Goal: Connect with others: Connect with others

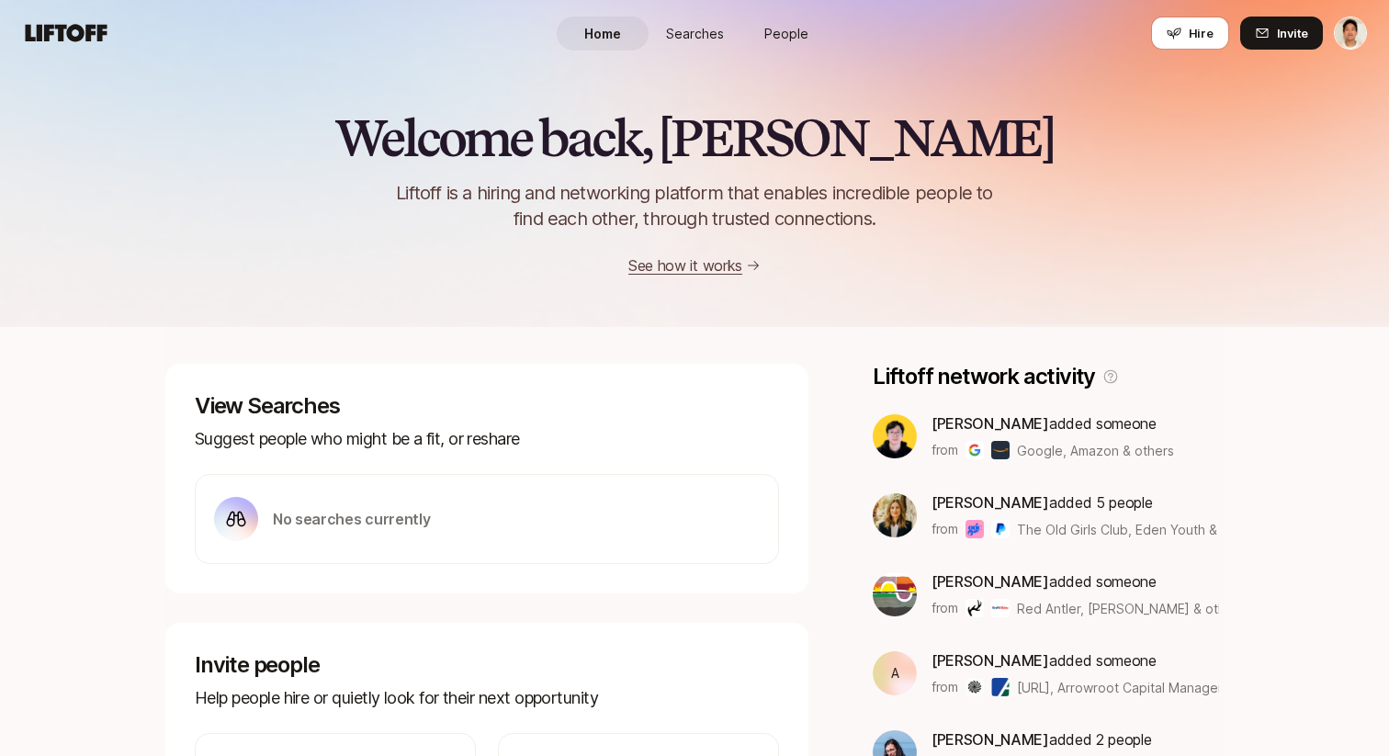
click at [796, 39] on span "People" at bounding box center [786, 33] width 44 height 19
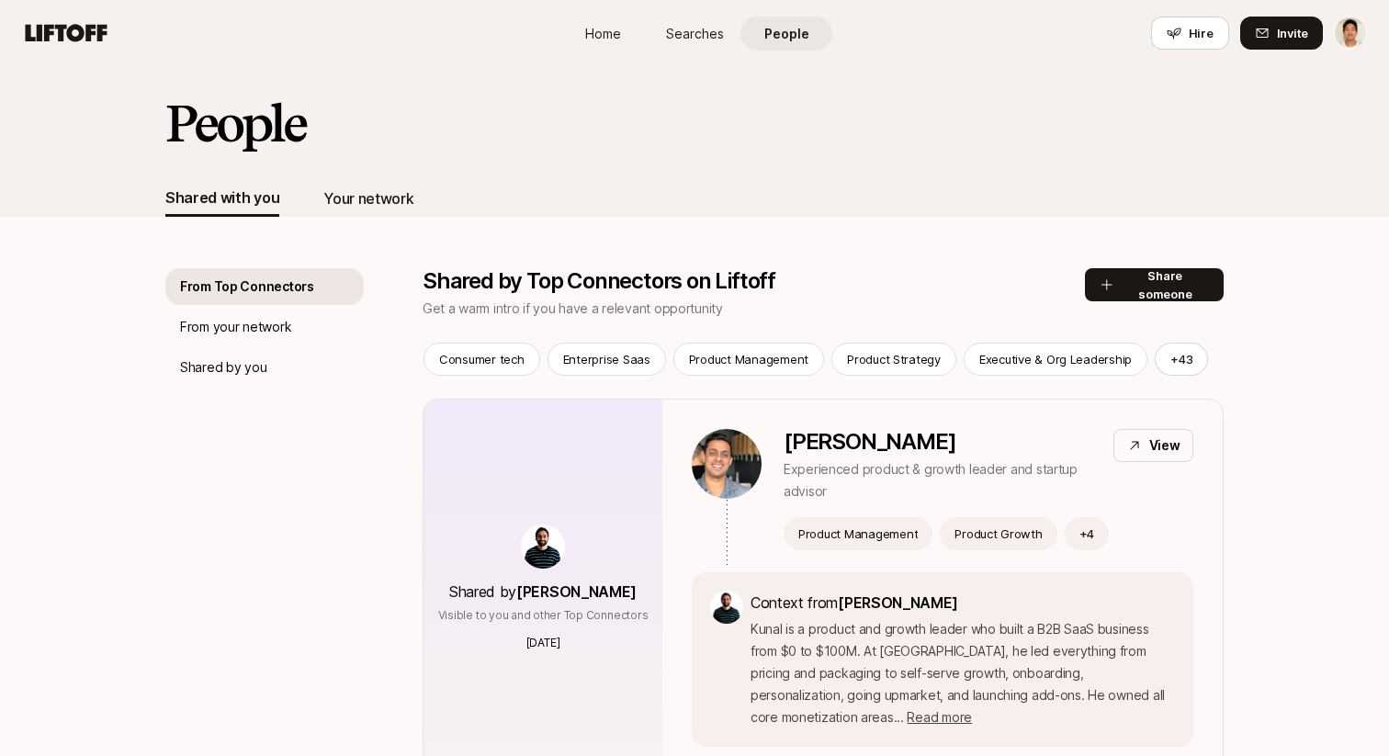
click at [396, 209] on div "Your network" at bounding box center [368, 198] width 90 height 24
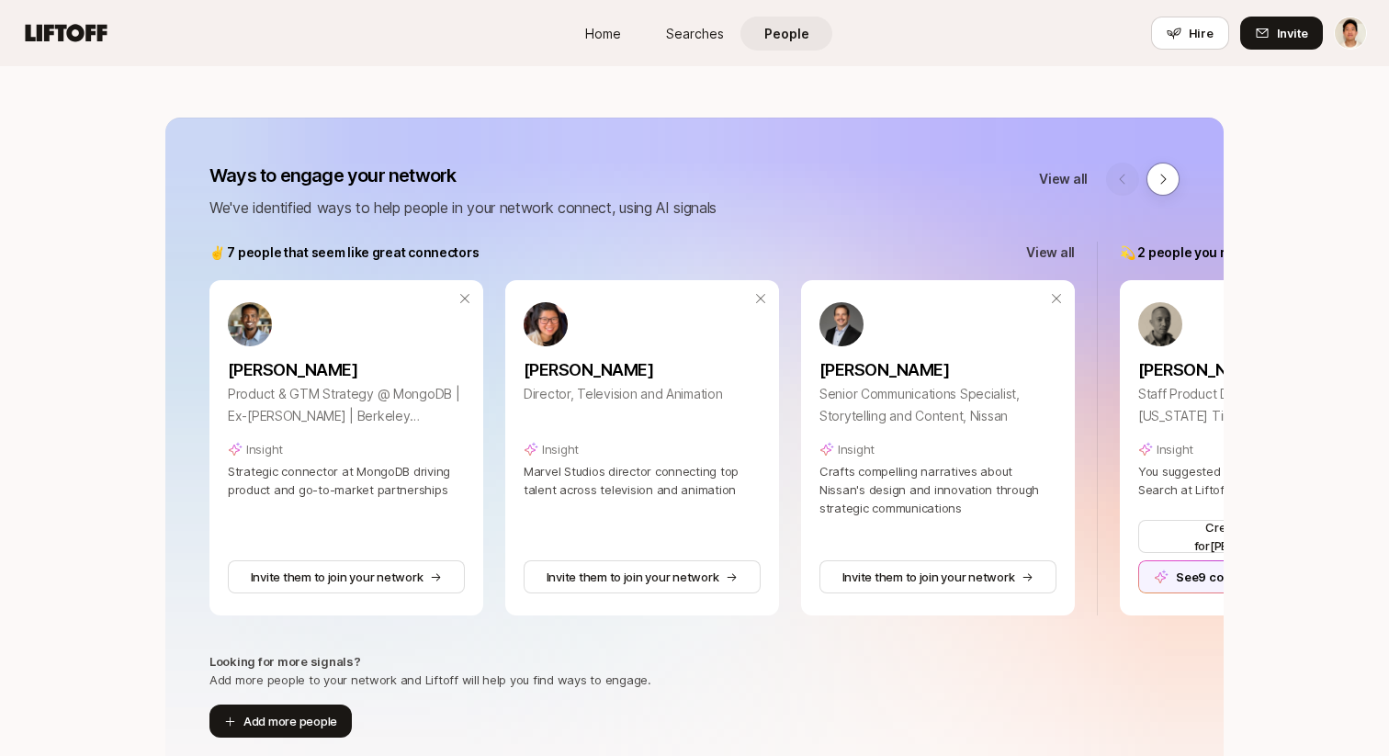
click at [966, 246] on p "View all" at bounding box center [1050, 253] width 49 height 22
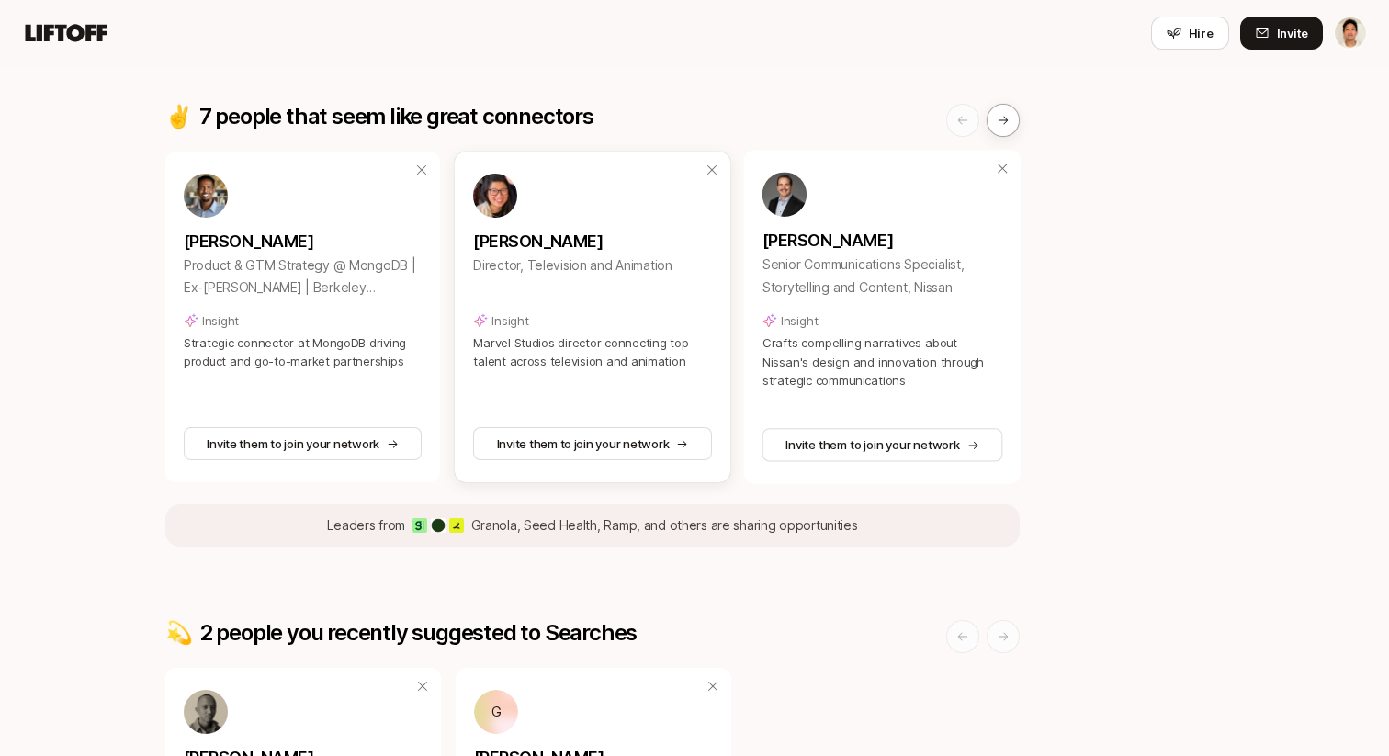
scroll to position [196, 0]
click at [966, 121] on icon at bounding box center [1003, 119] width 13 height 13
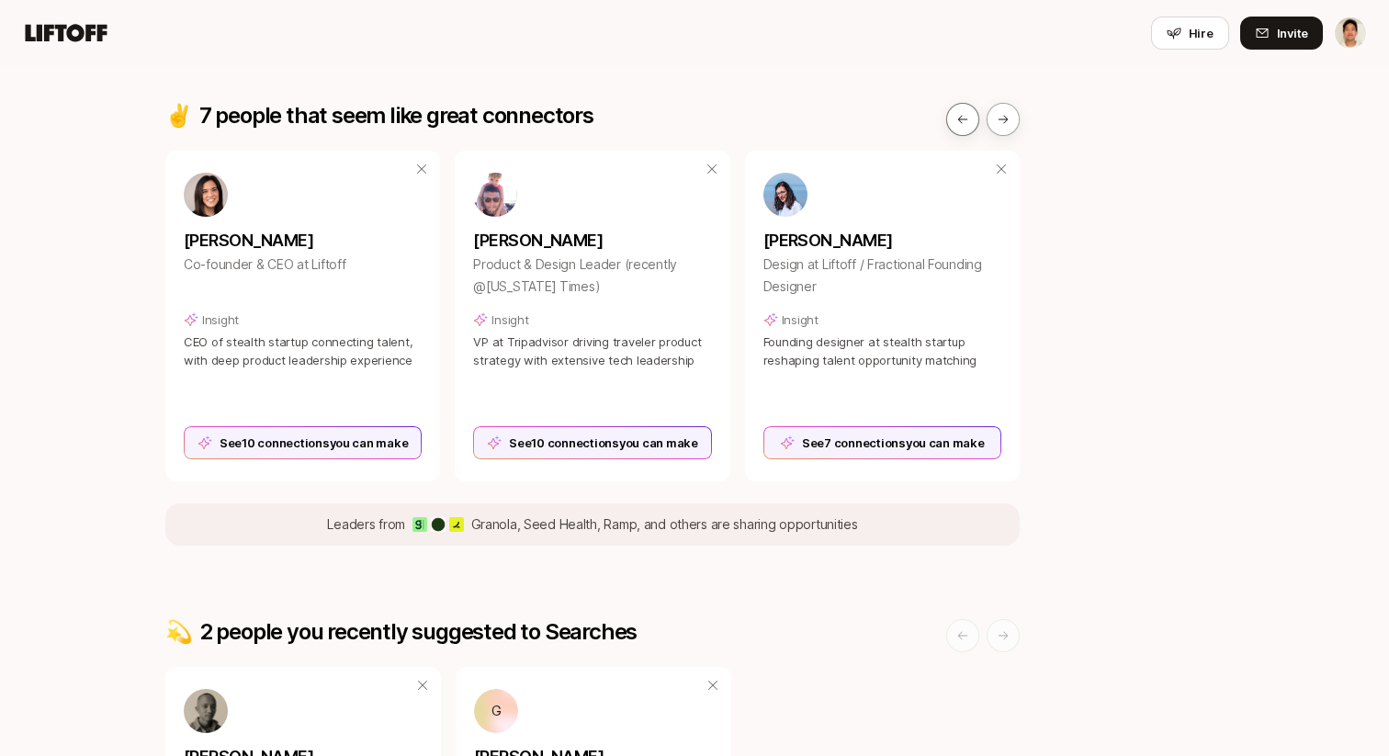
click at [951, 111] on button at bounding box center [962, 119] width 33 height 33
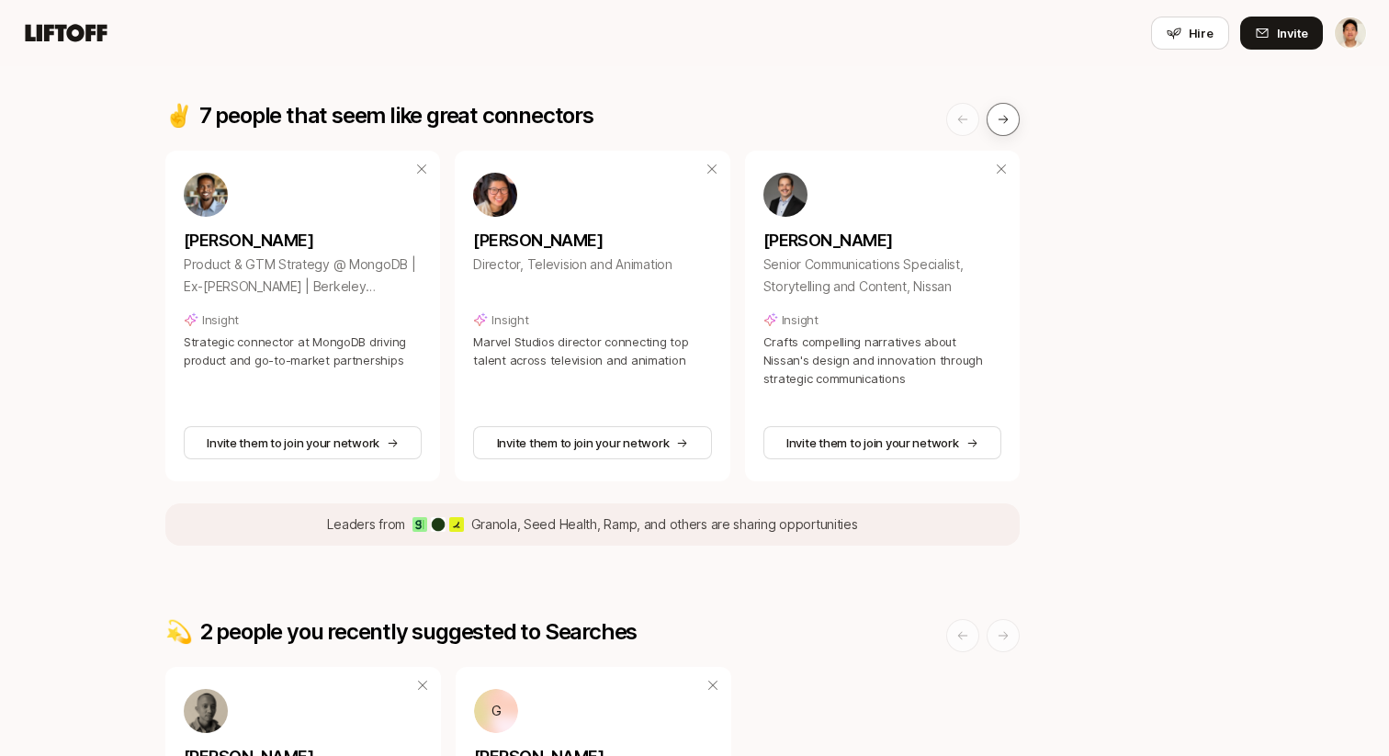
click at [966, 125] on icon at bounding box center [1003, 119] width 13 height 13
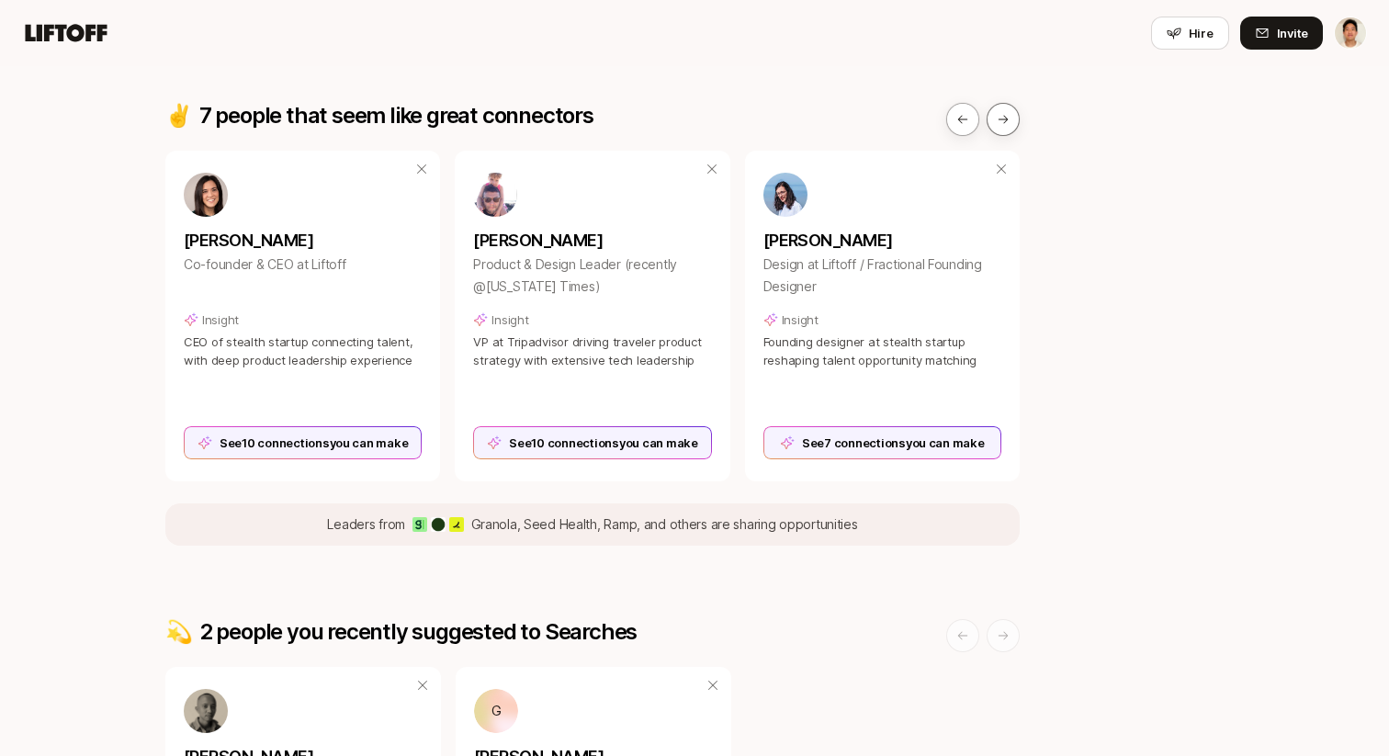
click at [966, 123] on icon at bounding box center [1003, 119] width 13 height 13
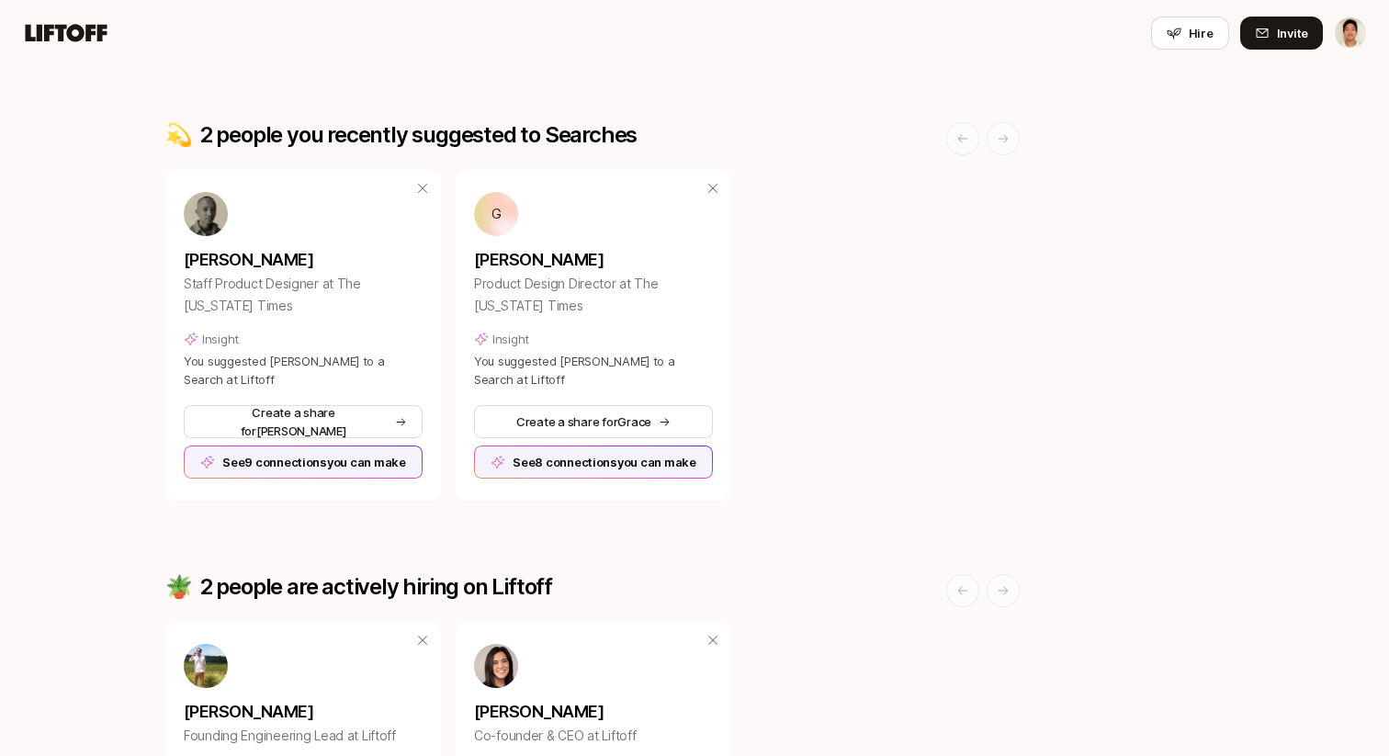
scroll to position [1051, 0]
